Goal: Check status: Check status

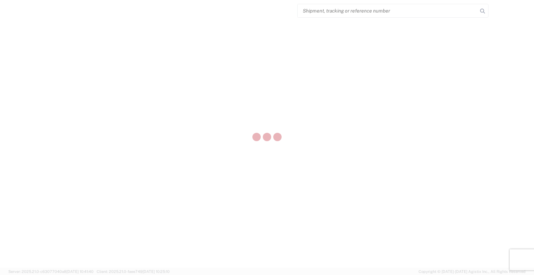
select select "FULL"
select select "LBS"
select select "IN"
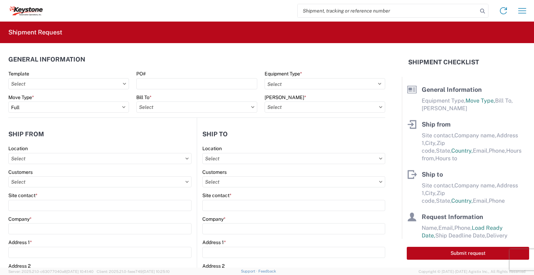
click at [348, 5] on input "search" at bounding box center [387, 10] width 180 height 13
click at [347, 9] on input "search" at bounding box center [387, 10] width 180 height 13
paste input "57121628"
type input "57121628"
click at [481, 8] on icon at bounding box center [483, 11] width 10 height 10
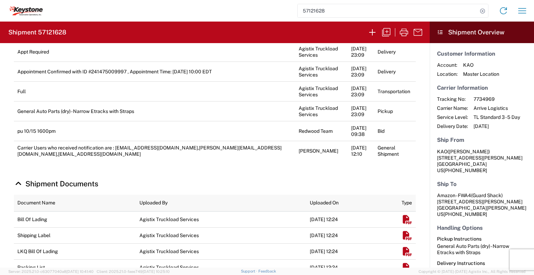
scroll to position [304, 0]
